Goal: Information Seeking & Learning: Understand process/instructions

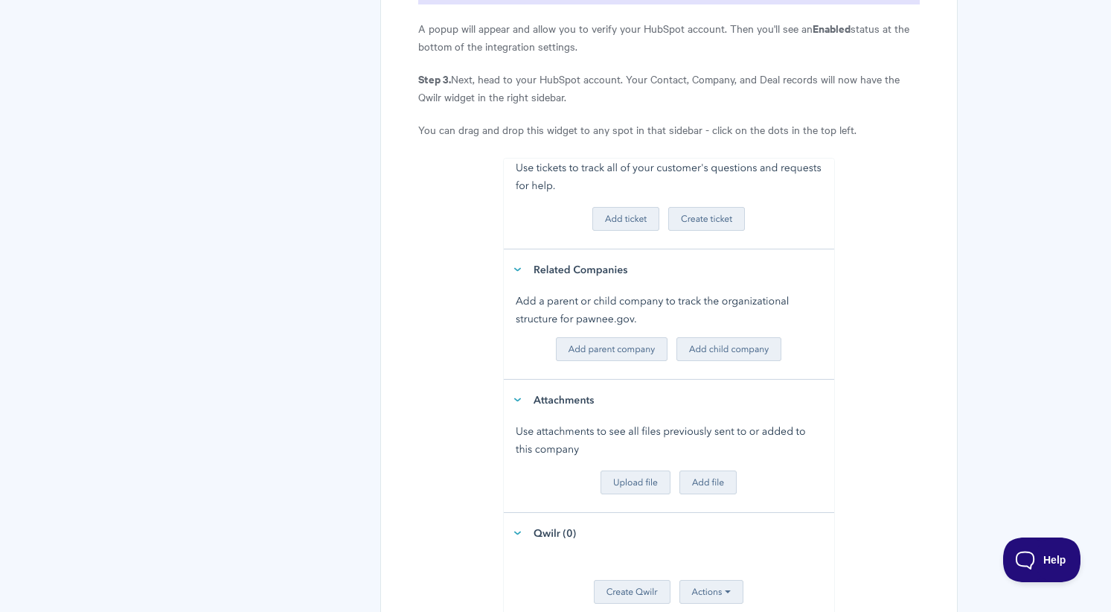
scroll to position [1559, 0]
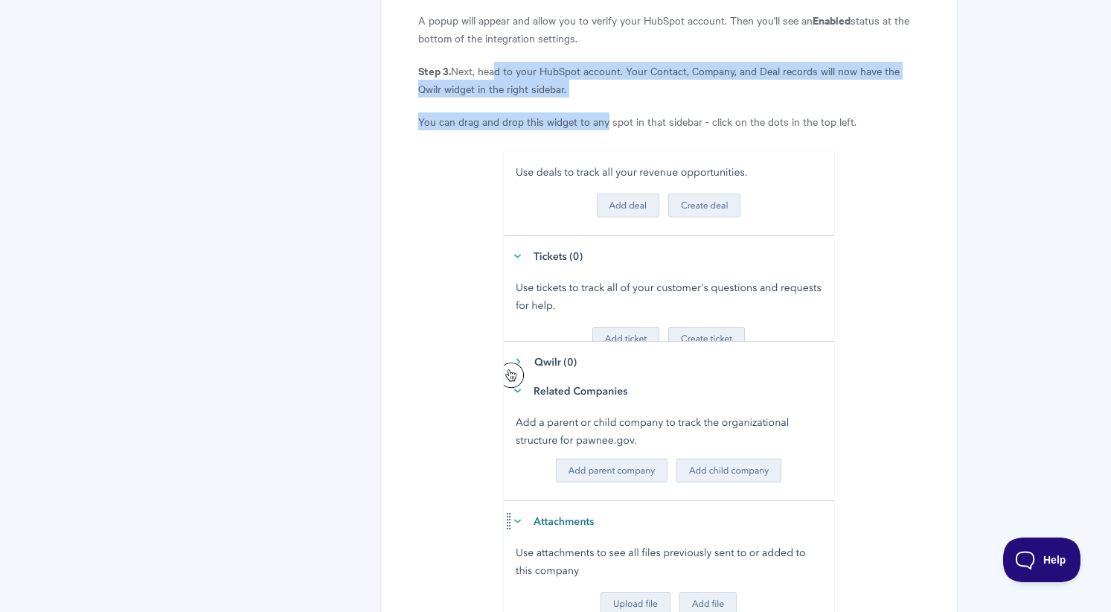
drag, startPoint x: 492, startPoint y: 58, endPoint x: 606, endPoint y: 103, distance: 122.3
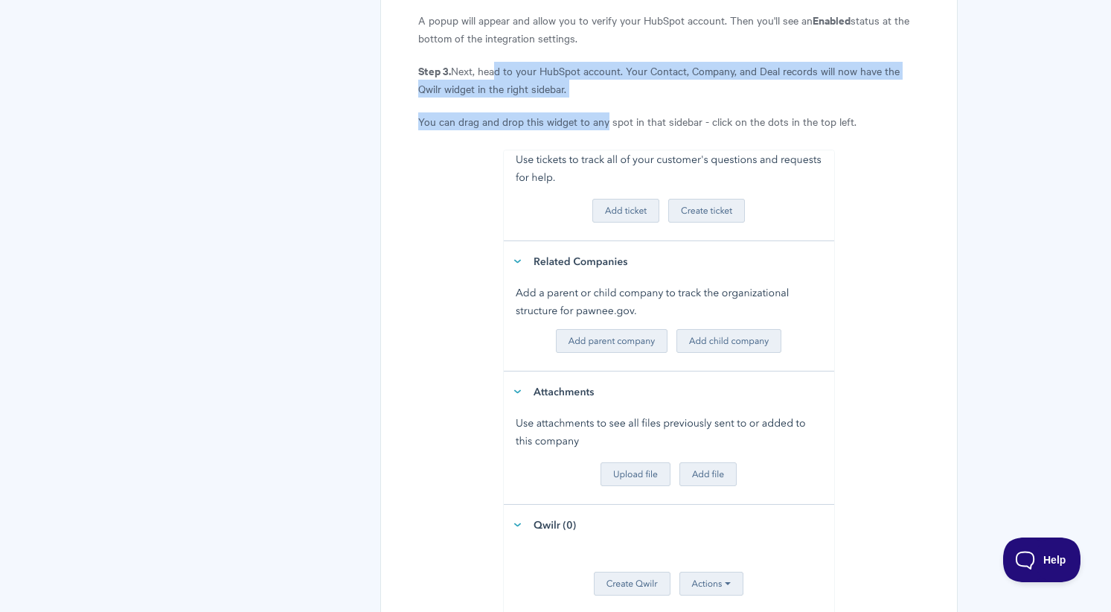
click at [605, 103] on article "HubSpot: Installation In this guide, we'll show you how to set up our HubSpot i…" at bounding box center [668, 493] width 501 height 3710
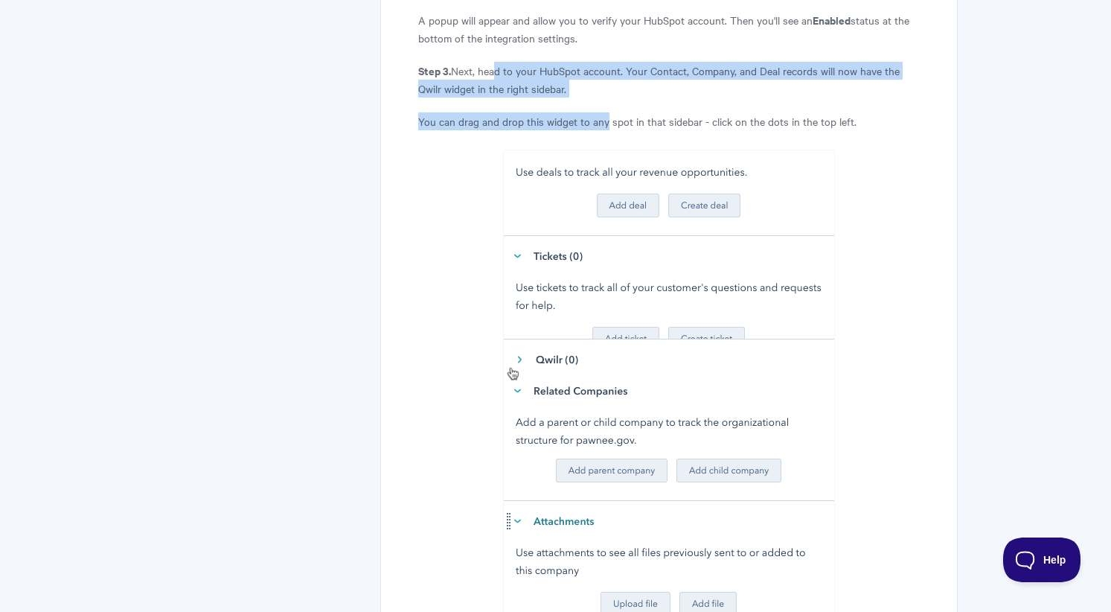
click at [606, 112] on p "You can drag and drop this widget to any spot in that sidebar - click on the do…" at bounding box center [668, 121] width 501 height 18
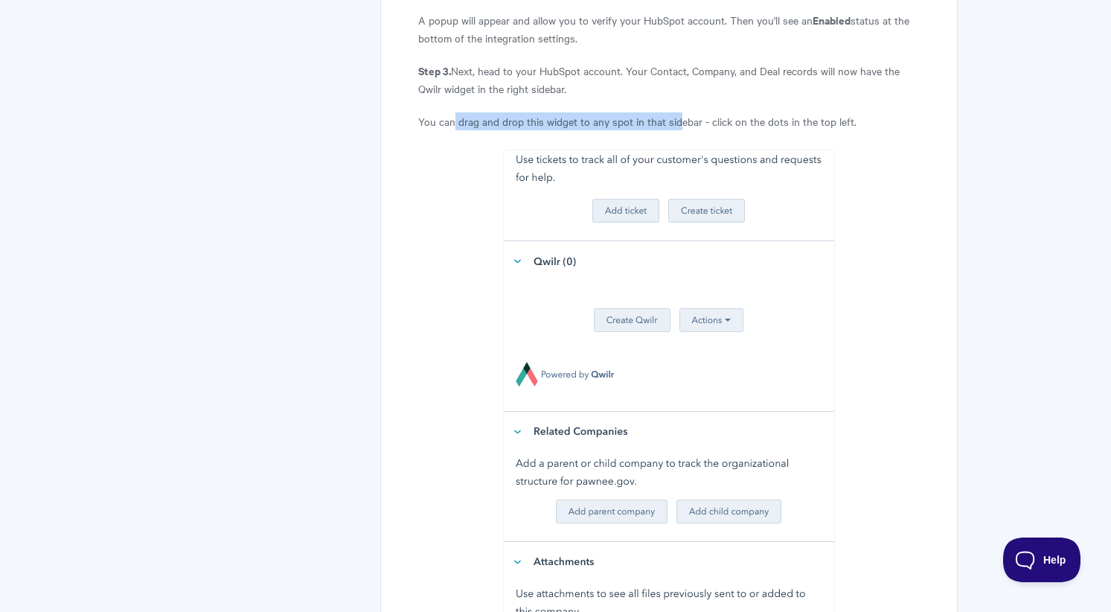
drag, startPoint x: 456, startPoint y: 100, endPoint x: 679, endPoint y: 99, distance: 223.3
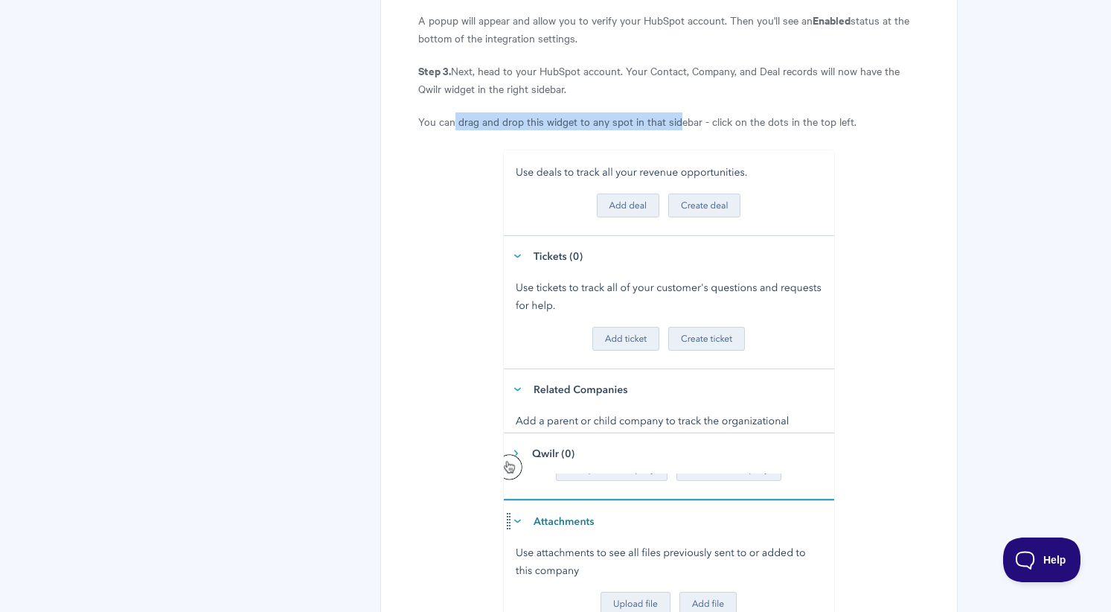
click at [680, 112] on p "You can drag and drop this widget to any spot in that sidebar - click on the do…" at bounding box center [668, 121] width 501 height 18
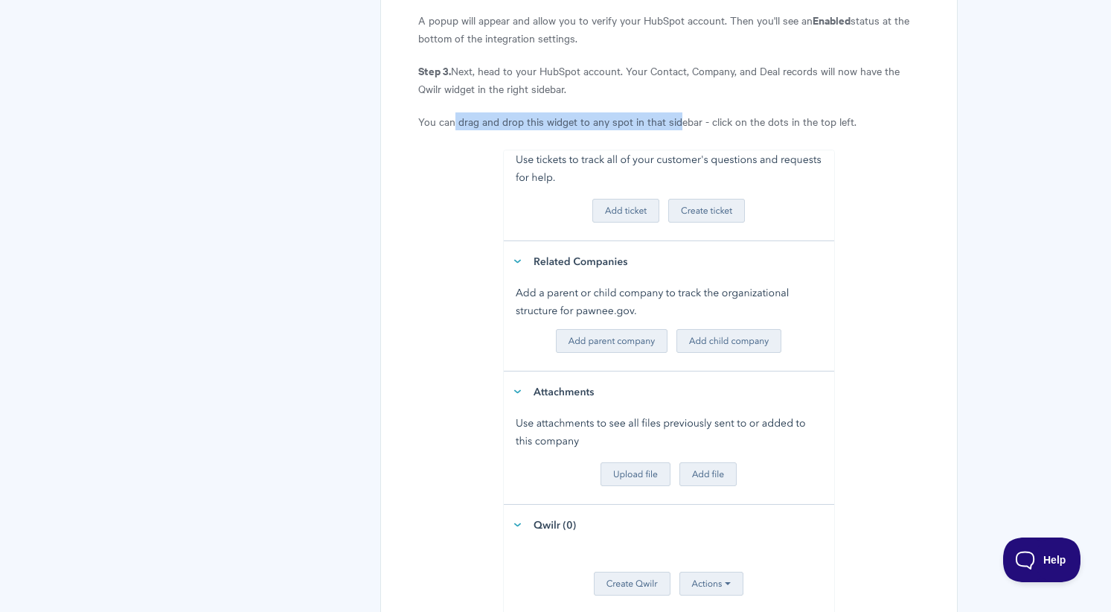
click at [679, 112] on p "You can drag and drop this widget to any spot in that sidebar - click on the do…" at bounding box center [668, 121] width 501 height 18
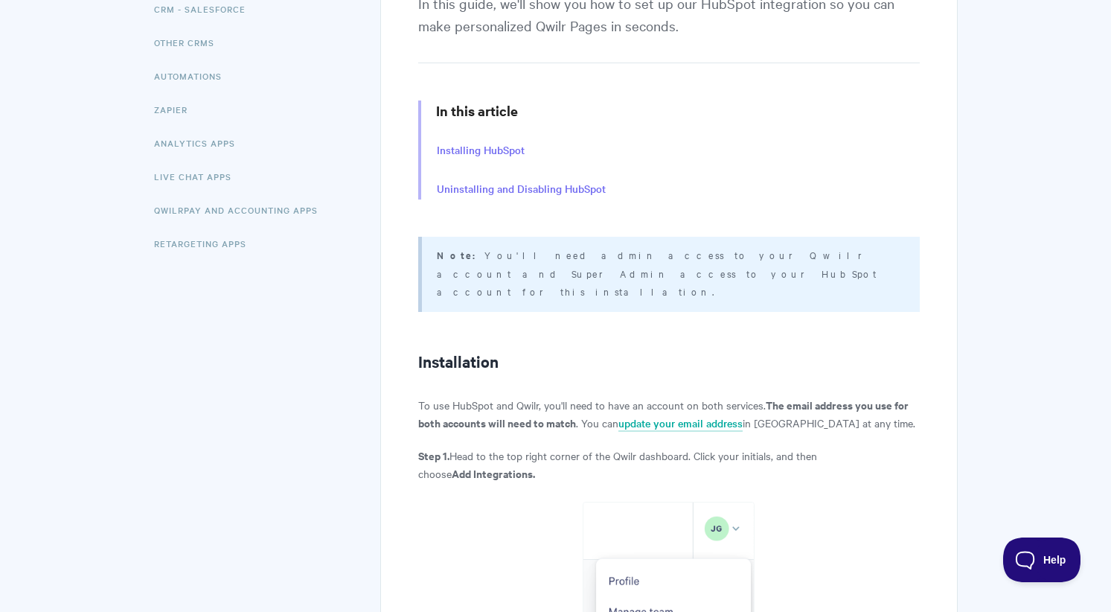
scroll to position [297, 0]
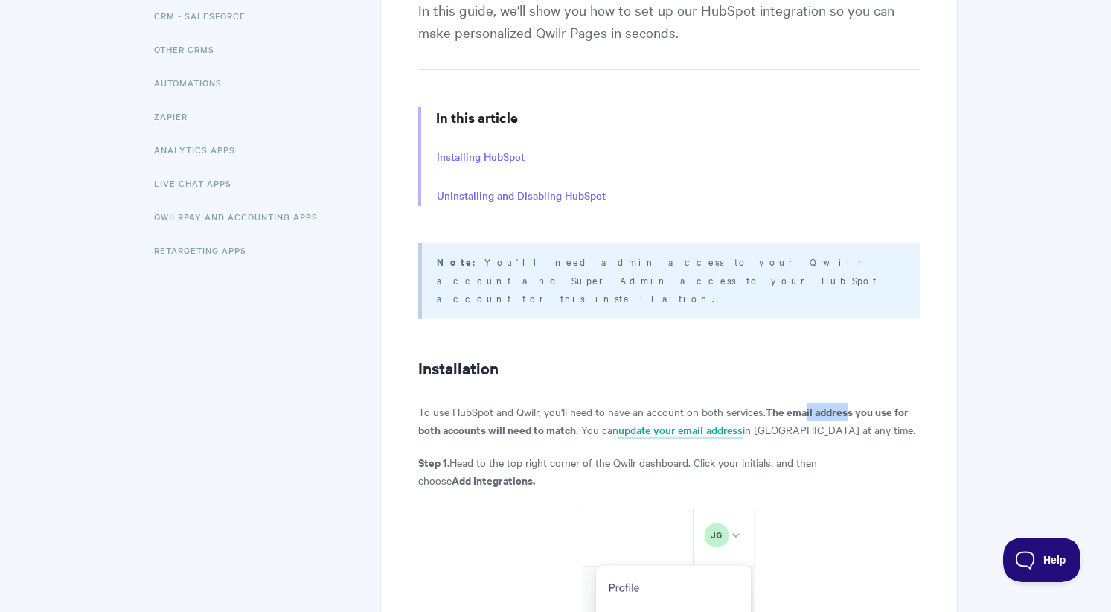
drag, startPoint x: 810, startPoint y: 391, endPoint x: 850, endPoint y: 387, distance: 40.4
click at [850, 404] on strong "The email address you use for both accounts will need to match" at bounding box center [663, 421] width 491 height 34
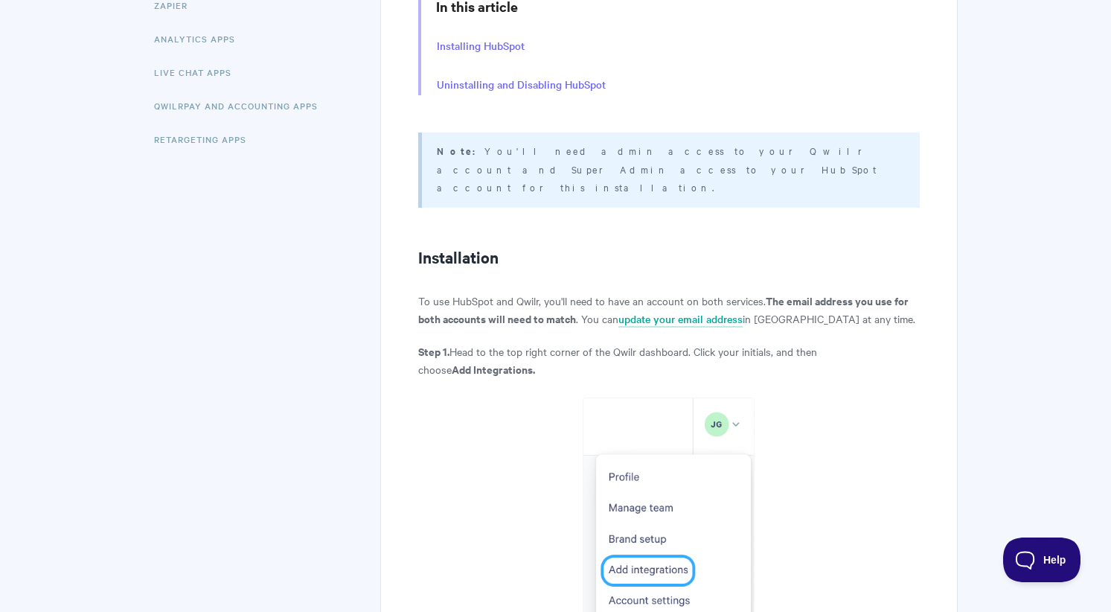
scroll to position [419, 0]
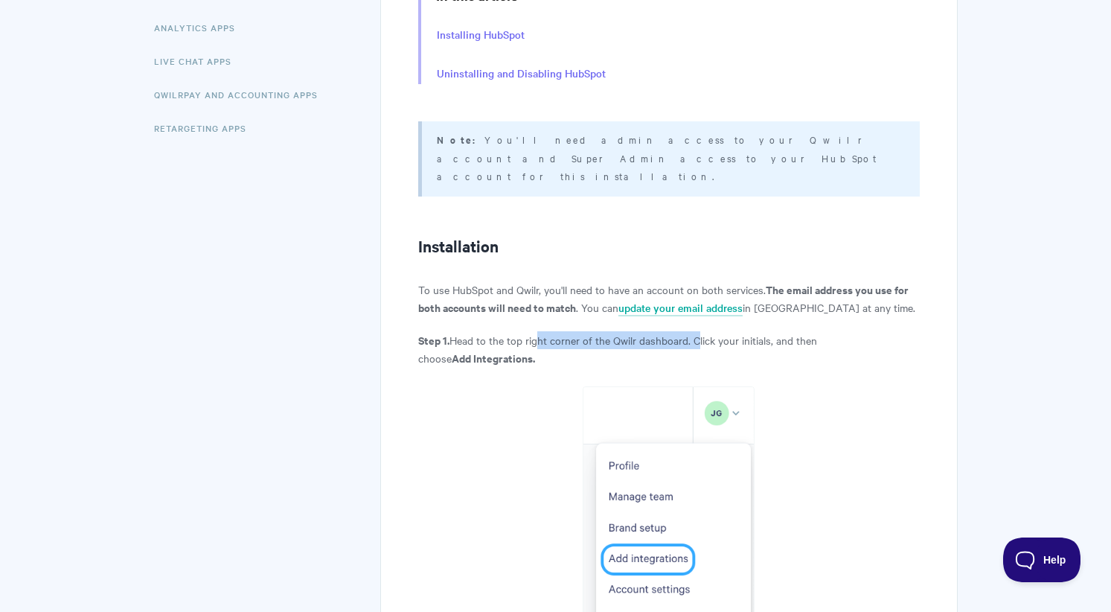
drag, startPoint x: 542, startPoint y: 323, endPoint x: 702, endPoint y: 328, distance: 160.1
click at [702, 331] on p "Step 1. Head to the top right corner of the Qwilr dashboard. Click your initial…" at bounding box center [668, 349] width 501 height 36
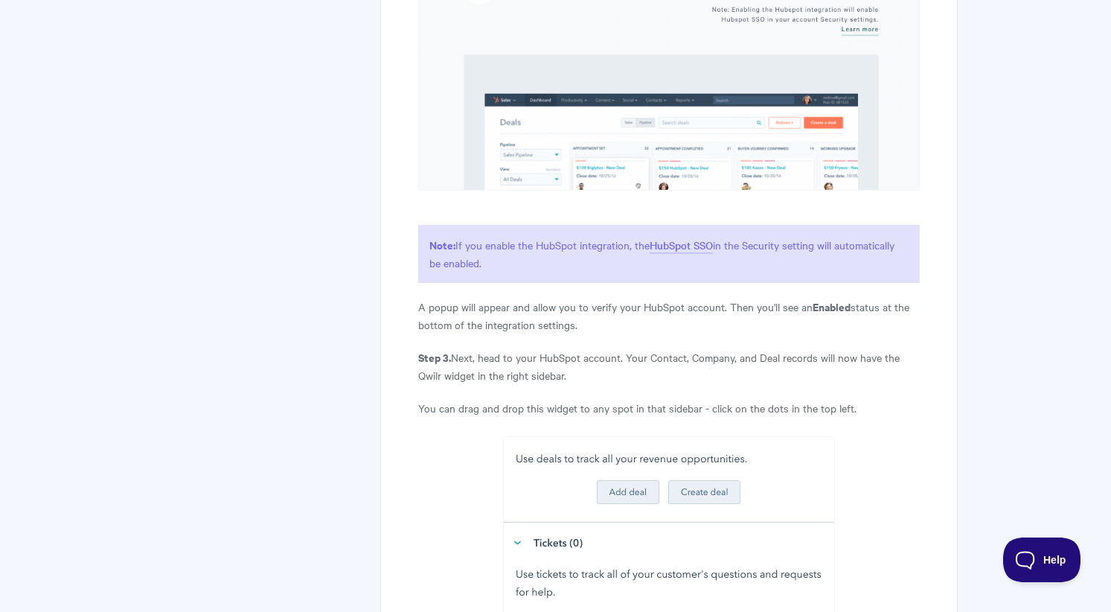
scroll to position [1279, 0]
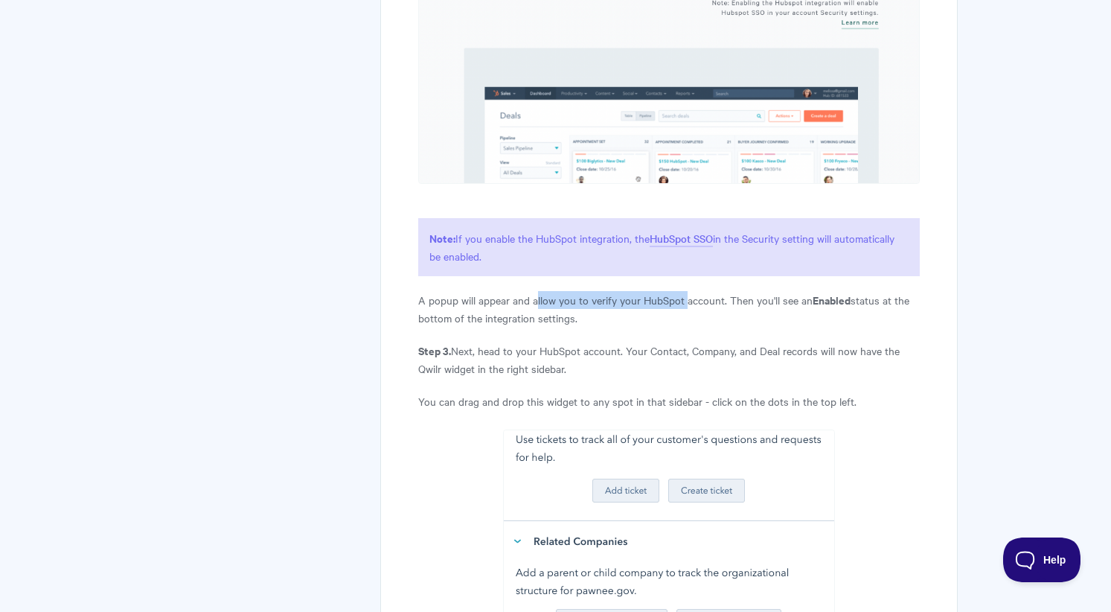
drag, startPoint x: 537, startPoint y: 286, endPoint x: 687, endPoint y: 287, distance: 150.4
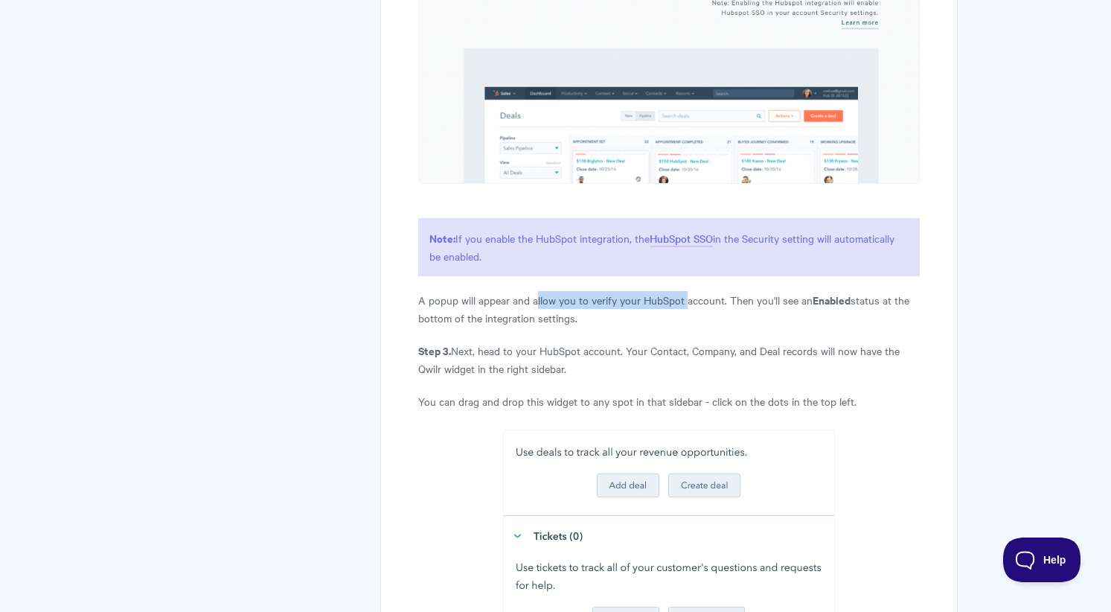
click at [687, 291] on p "A popup will appear and allow you to verify your HubSpot account. Then you'll s…" at bounding box center [668, 309] width 501 height 36
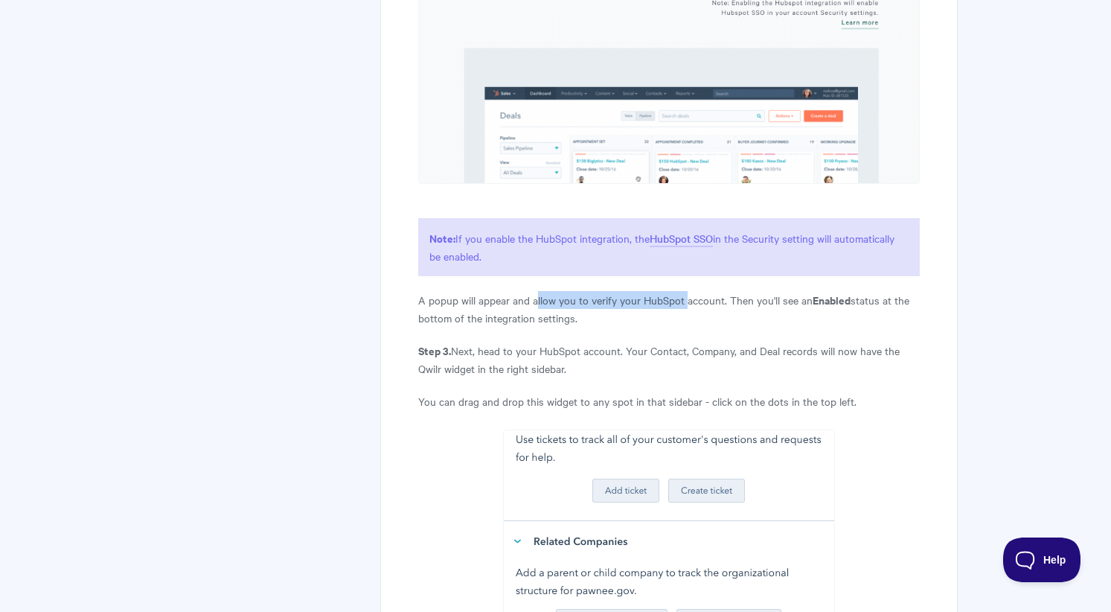
click at [687, 291] on p "A popup will appear and allow you to verify your HubSpot account. Then you'll s…" at bounding box center [668, 309] width 501 height 36
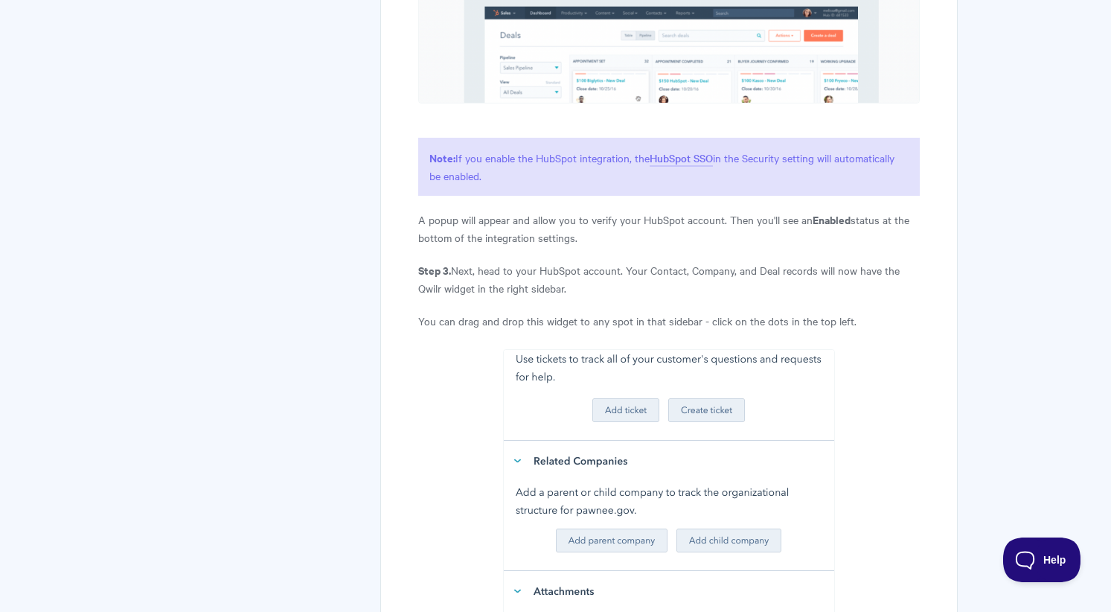
scroll to position [1371, 0]
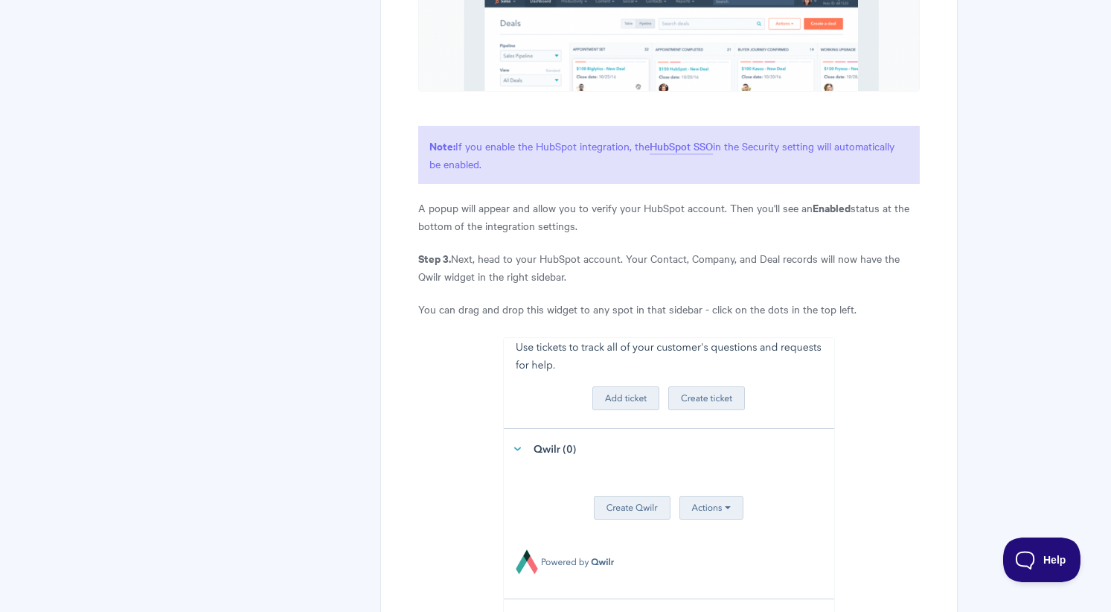
drag, startPoint x: 508, startPoint y: 240, endPoint x: 609, endPoint y: 259, distance: 102.4
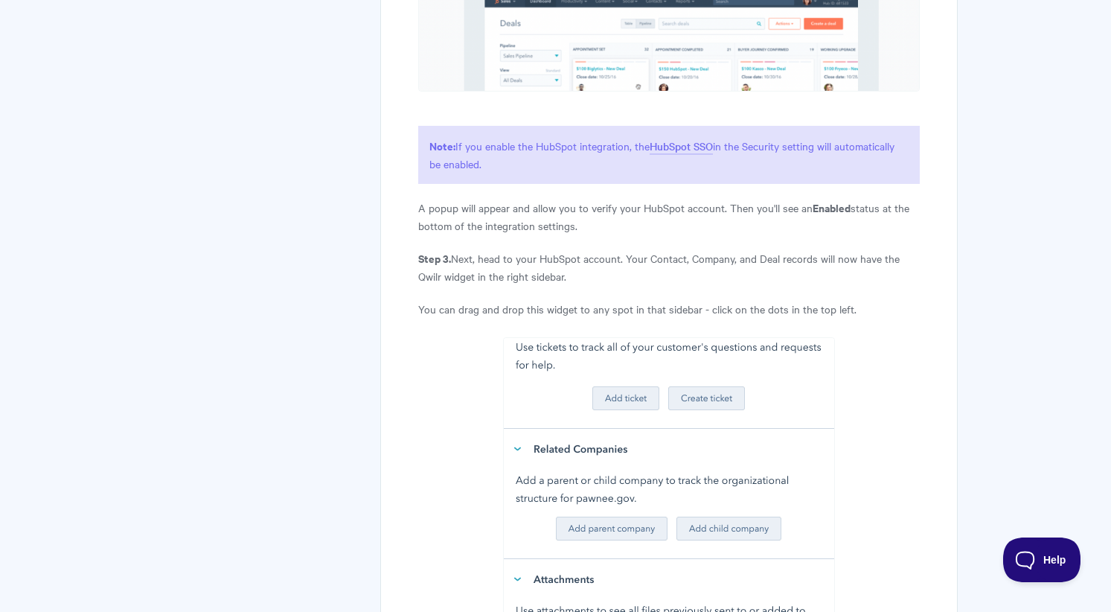
click at [609, 259] on p "Step 3. Next, head to your HubSpot account. Your Contact, Company, and Deal rec…" at bounding box center [668, 267] width 501 height 36
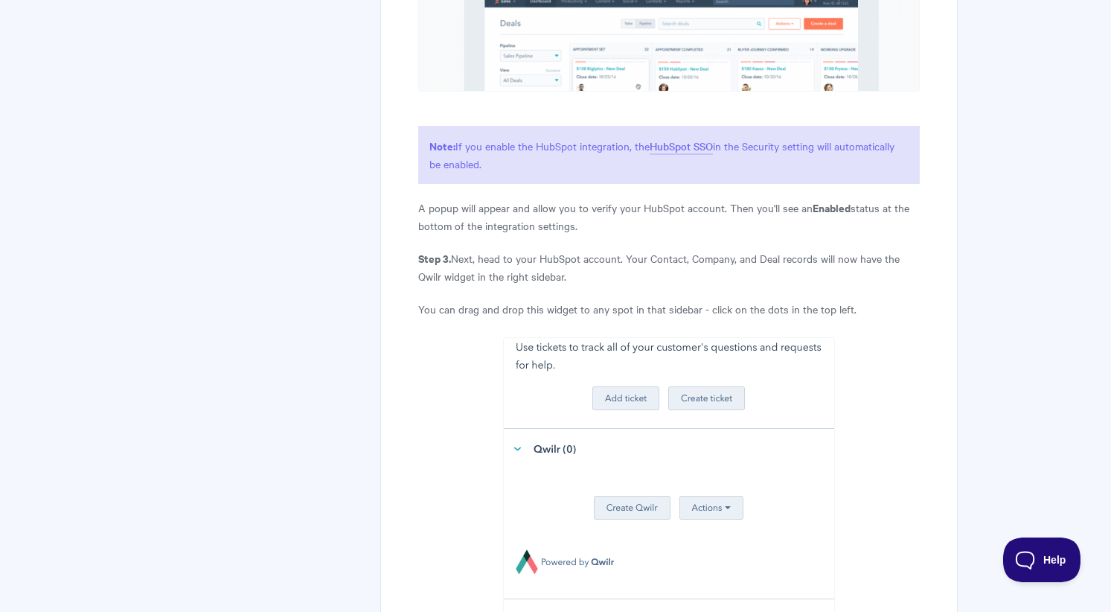
click at [609, 259] on p "Step 3. Next, head to your HubSpot account. Your Contact, Company, and Deal rec…" at bounding box center [668, 267] width 501 height 36
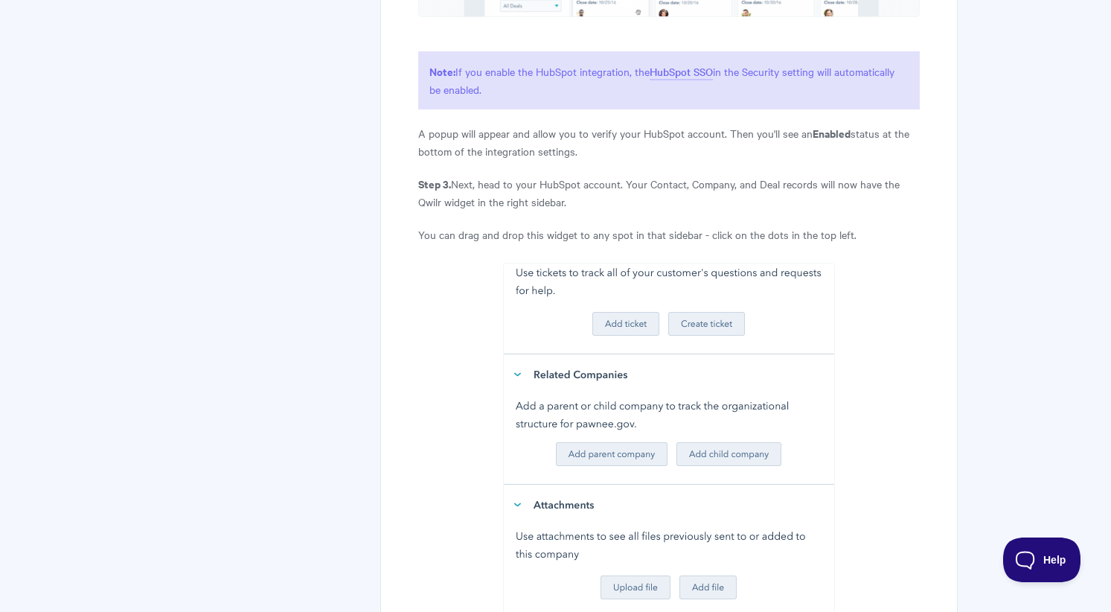
scroll to position [1447, 0]
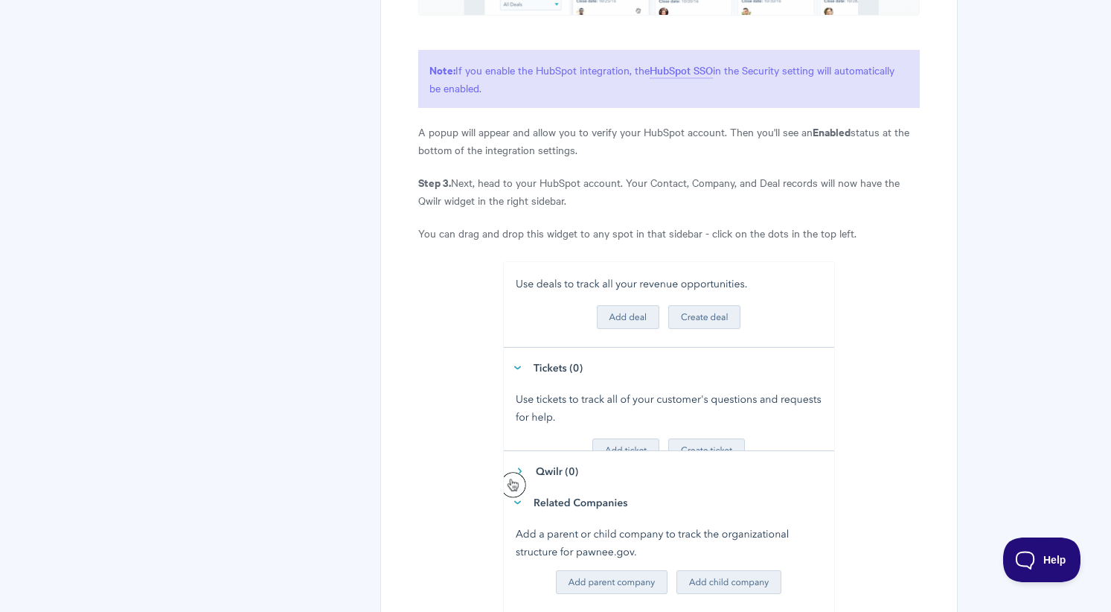
drag, startPoint x: 520, startPoint y: 214, endPoint x: 657, endPoint y: 212, distance: 137.7
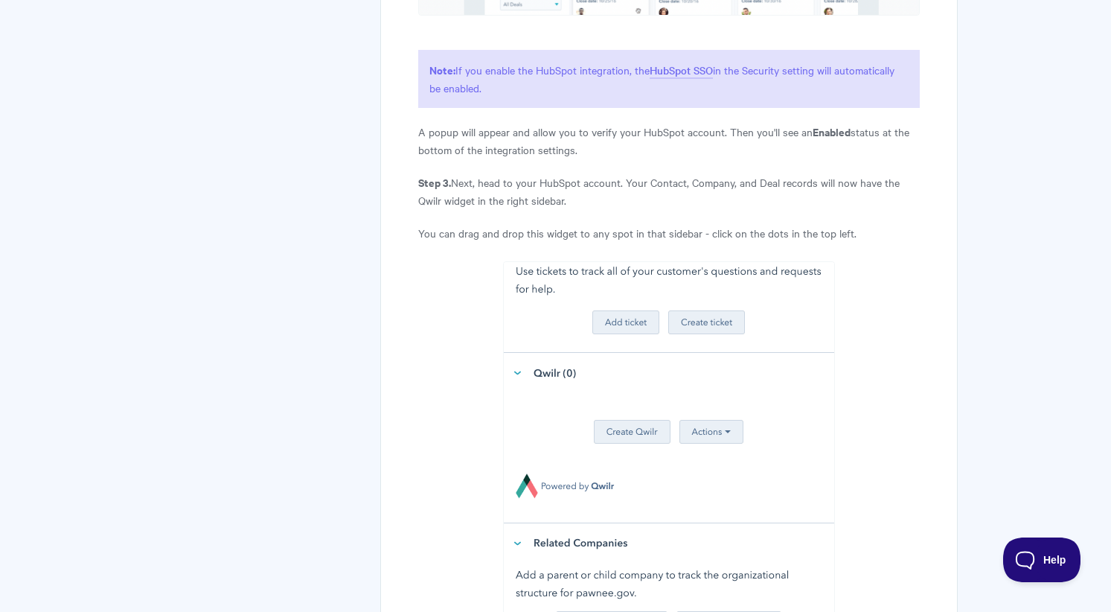
click at [657, 224] on p "You can drag and drop this widget to any spot in that sidebar - click on the do…" at bounding box center [668, 233] width 501 height 18
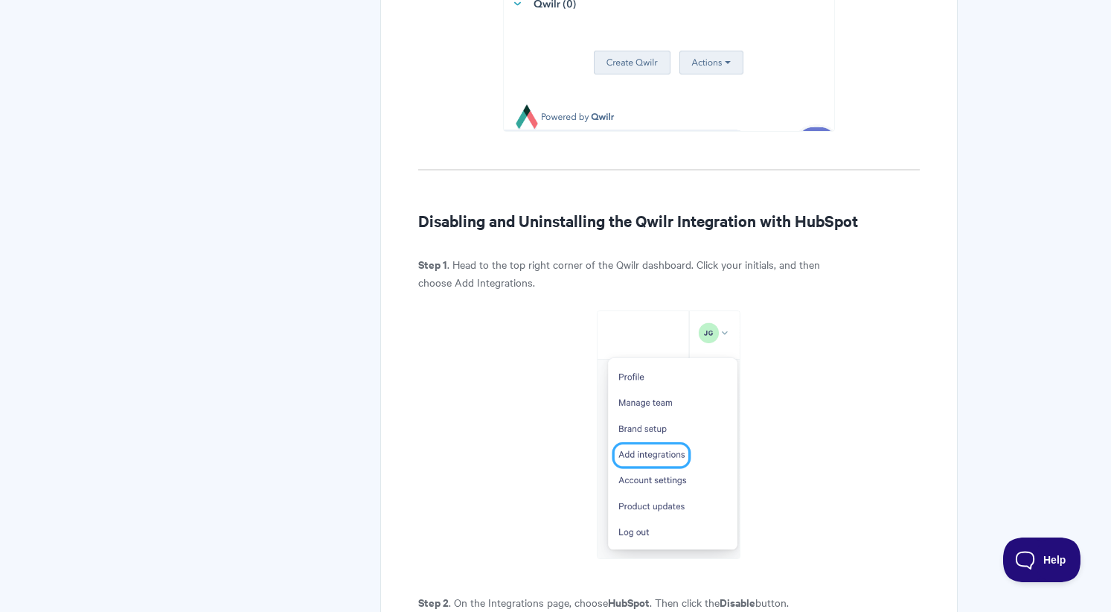
scroll to position [2099, 0]
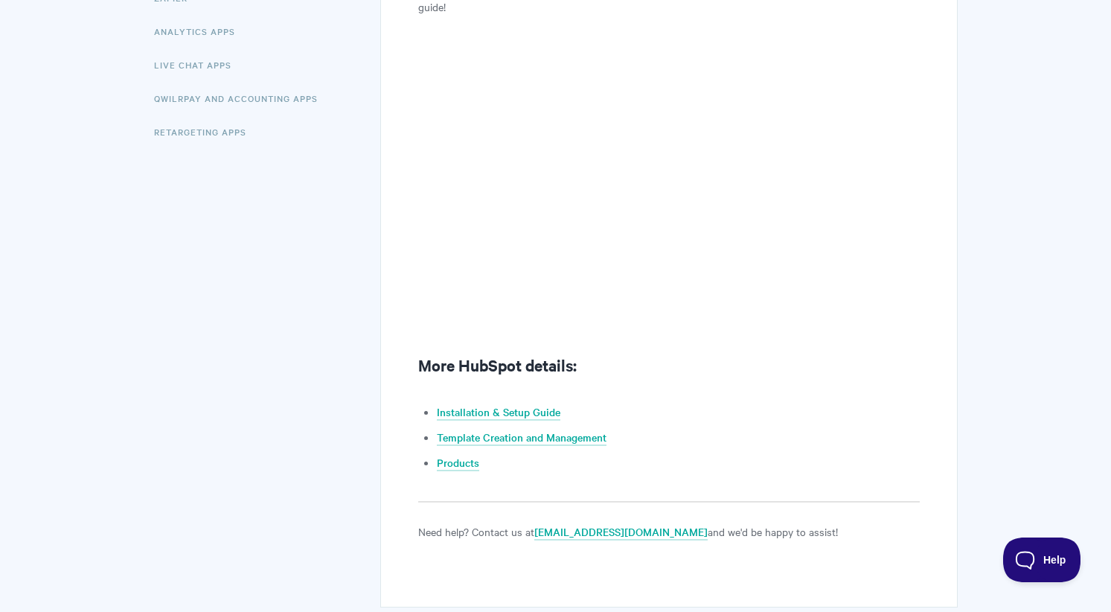
scroll to position [408, 0]
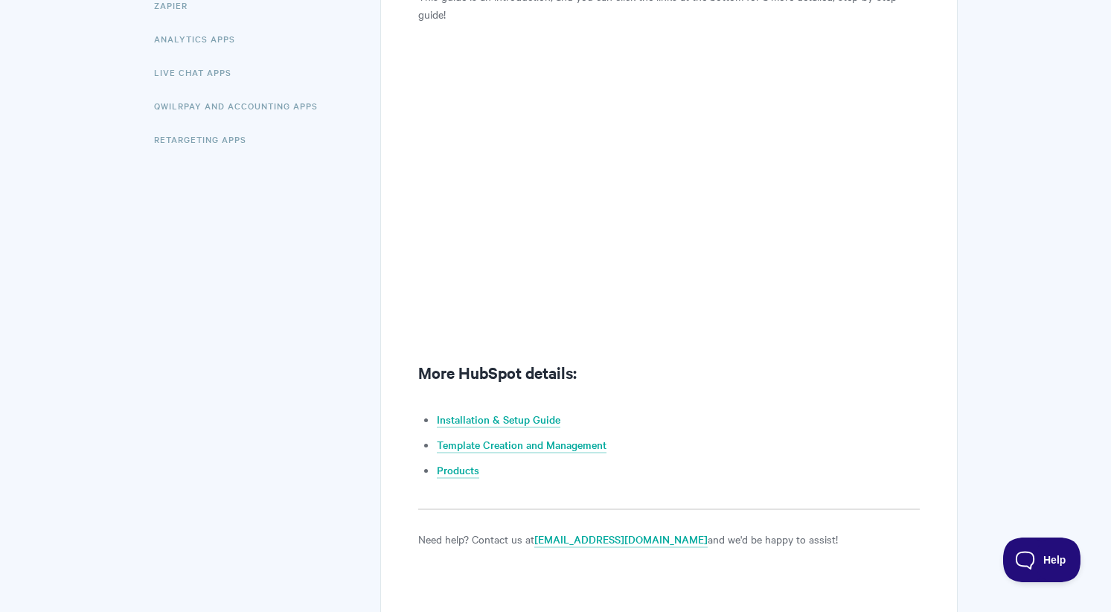
click at [674, 373] on h2 "More HubSpot details:" at bounding box center [668, 372] width 501 height 24
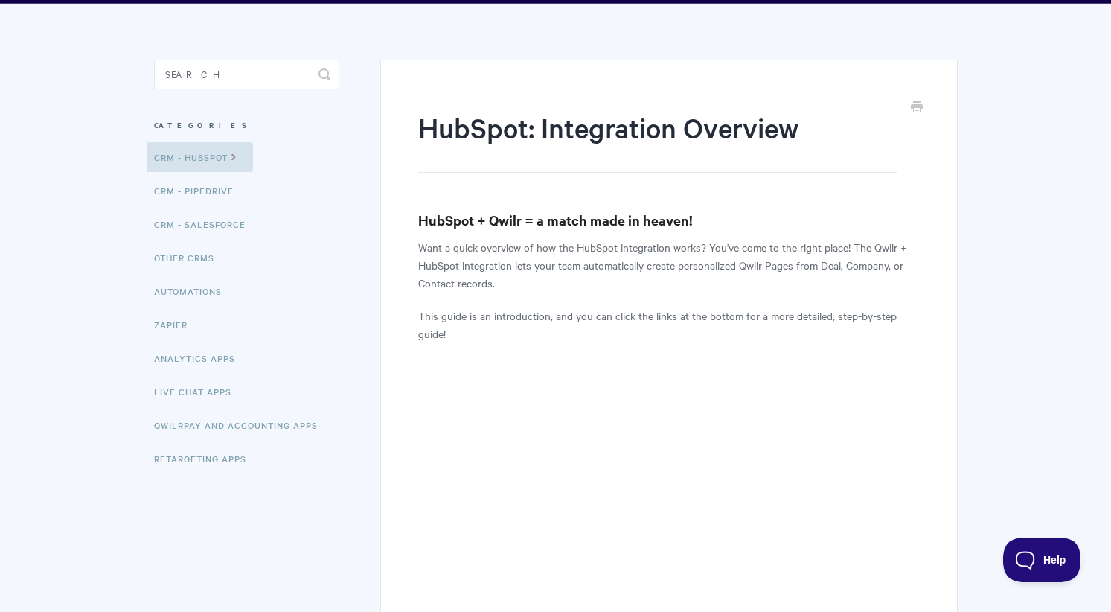
scroll to position [0, 0]
